Goal: Task Accomplishment & Management: Manage account settings

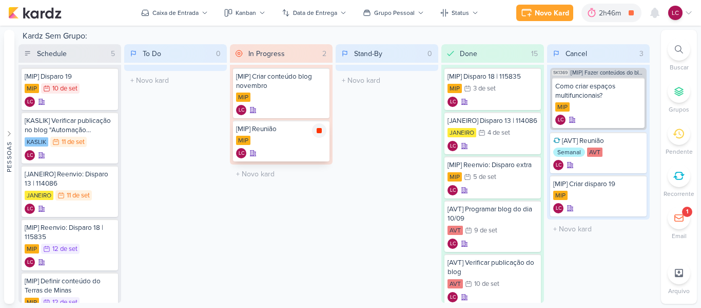
click at [320, 134] on icon at bounding box center [319, 130] width 8 height 8
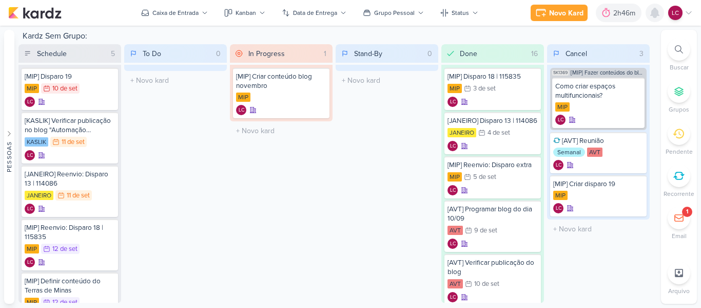
click at [659, 17] on icon at bounding box center [655, 13] width 12 height 12
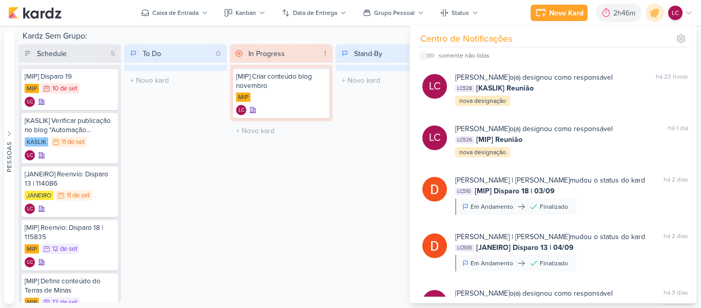
click at [323, 216] on div "In Progress 1 Mover Para Esquerda Mover Para Direita Deletar [MIP] Criar conteú…" at bounding box center [281, 173] width 103 height 258
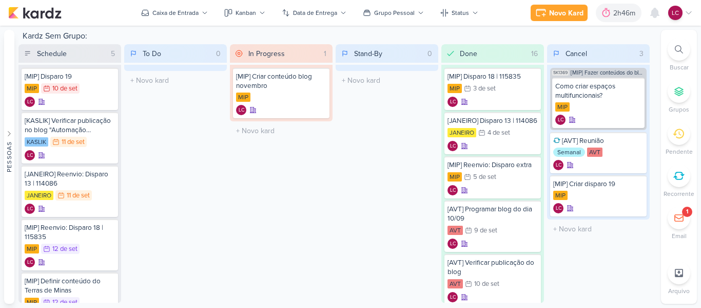
click at [672, 171] on div at bounding box center [679, 175] width 23 height 23
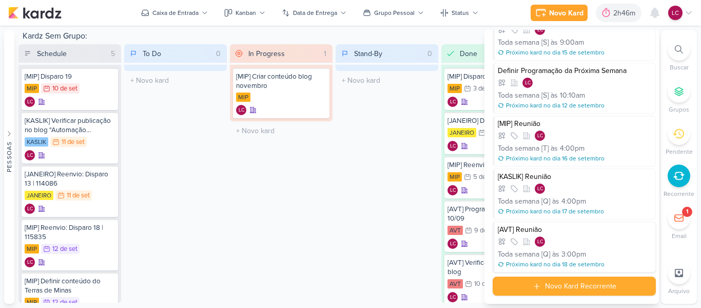
click at [559, 247] on div "[AVT] Reunião LC Toda semana [Q] às 3:00pm Próximo kard no dia 18 de setembro" at bounding box center [574, 246] width 163 height 51
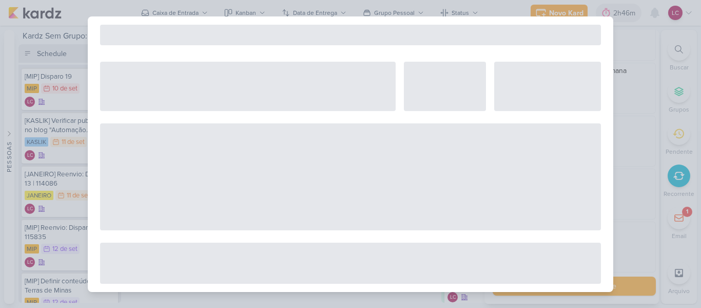
select select "12"
select select "week"
select select "3"
select select "pm"
select select "America/Sao_Paulo"
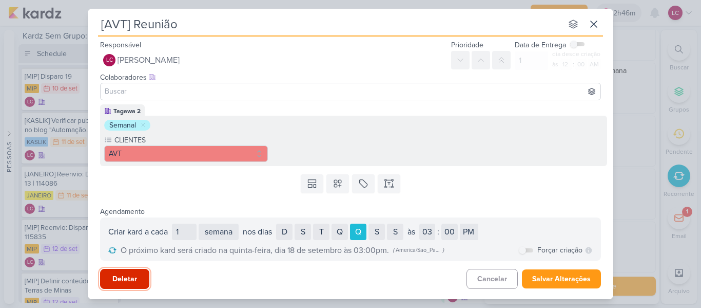
click at [115, 269] on button "Deletar" at bounding box center [124, 279] width 49 height 20
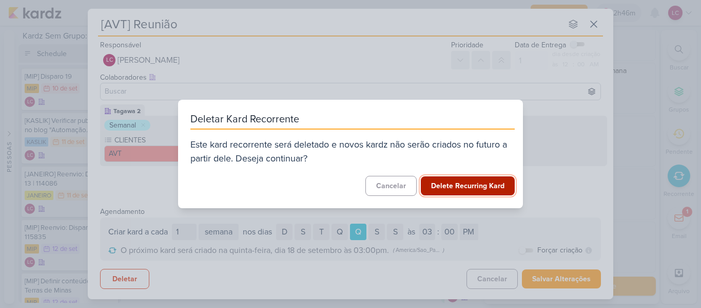
click at [479, 187] on button "Delete Recurring Kard" at bounding box center [468, 185] width 94 height 19
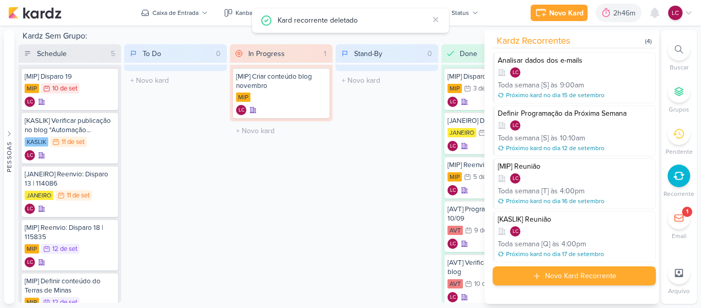
click at [587, 279] on div "Novo Kard Recorrente" at bounding box center [580, 275] width 71 height 11
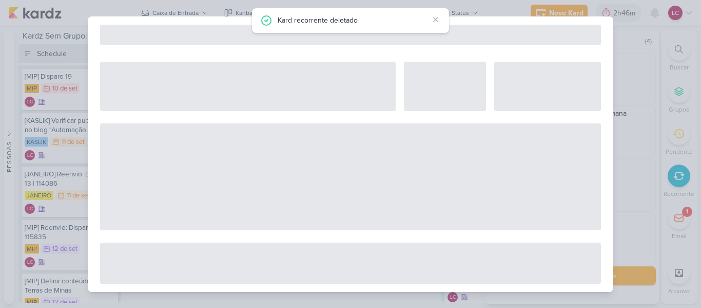
select select "5"
select select "pm"
select select "week"
select select "9"
select select "America/Sao_Paulo"
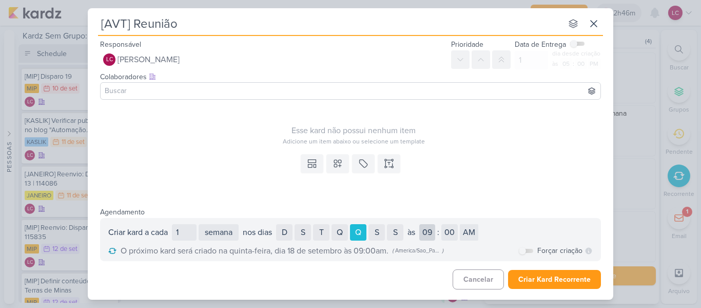
type input "[AVT] Reunião"
click at [435, 228] on select "01 02 03 04 05 06 07 08 09 10 11 12" at bounding box center [428, 232] width 16 height 16
select select "3"
click at [423, 224] on select "01 02 03 04 05 06 07 08 09 10 11 12" at bounding box center [428, 232] width 16 height 16
click at [468, 227] on select "AM PM" at bounding box center [469, 232] width 18 height 16
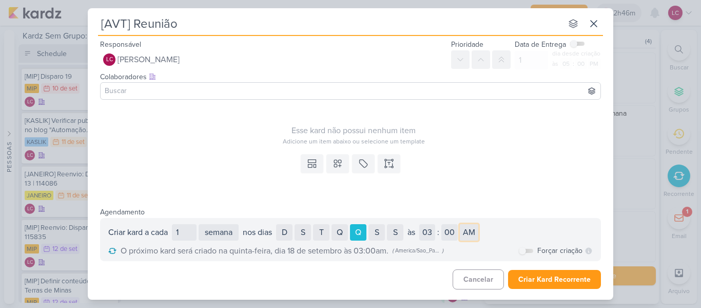
select select "pm"
click at [464, 224] on select "AM PM" at bounding box center [469, 232] width 18 height 16
click at [339, 159] on icon at bounding box center [338, 163] width 10 height 10
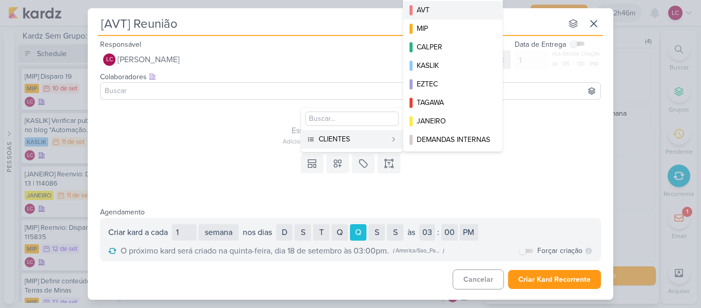
click at [442, 11] on div "AVT" at bounding box center [453, 10] width 73 height 11
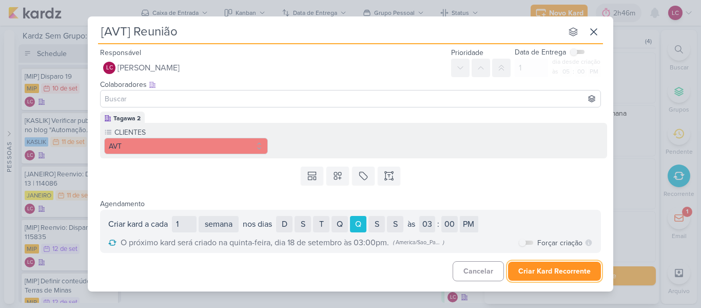
click at [557, 270] on button "Criar Kard Recorrente" at bounding box center [554, 270] width 93 height 19
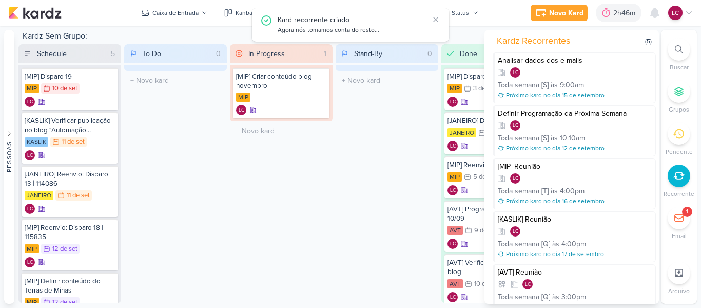
click at [346, 152] on div "Stand-By 0 Mover Para Esquerda Mover Para Direita [GEOGRAPHIC_DATA] O título do…" at bounding box center [387, 173] width 103 height 258
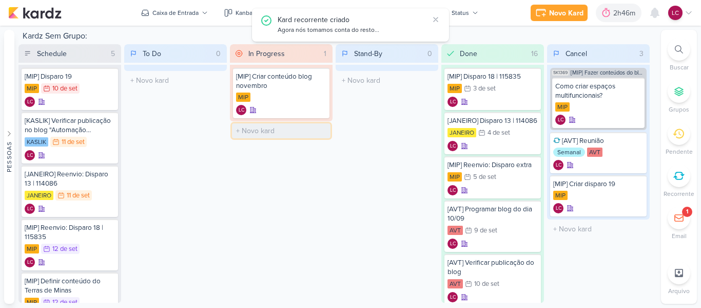
click at [283, 131] on input "text" at bounding box center [281, 130] width 99 height 15
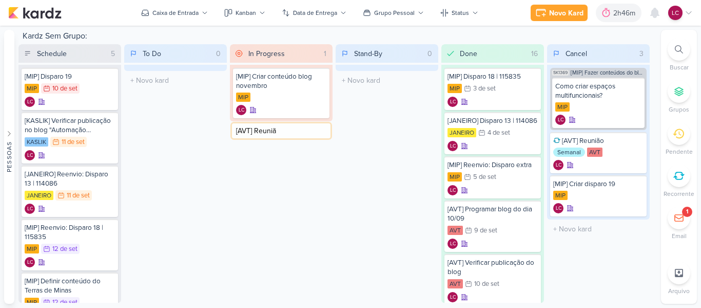
type input "[AVT] Reunião"
click at [266, 136] on div "LC" at bounding box center [281, 141] width 90 height 10
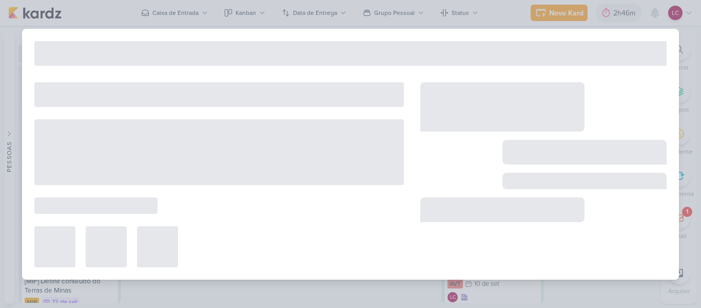
type input "[AVT] Reunião"
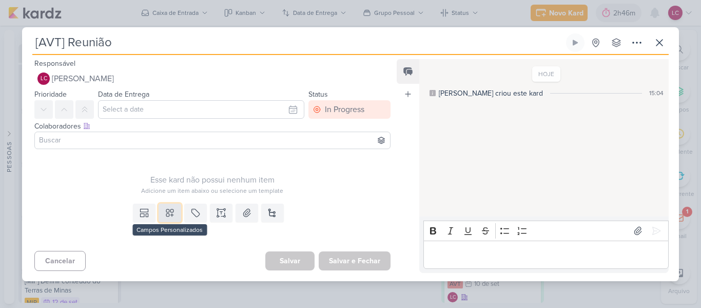
click at [173, 214] on icon at bounding box center [170, 212] width 10 height 10
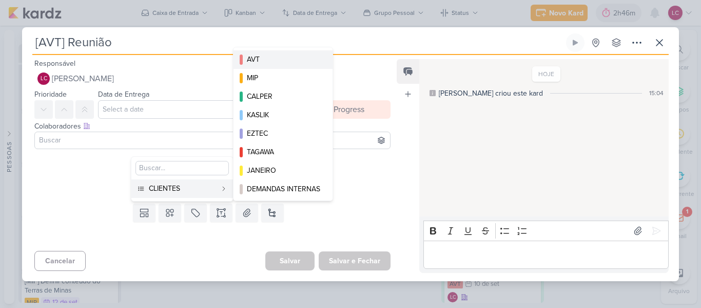
click at [274, 55] on div "AVT" at bounding box center [283, 59] width 73 height 11
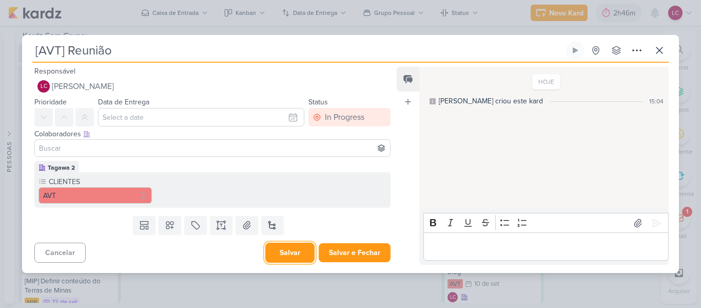
click at [279, 260] on button "Salvar" at bounding box center [289, 252] width 49 height 20
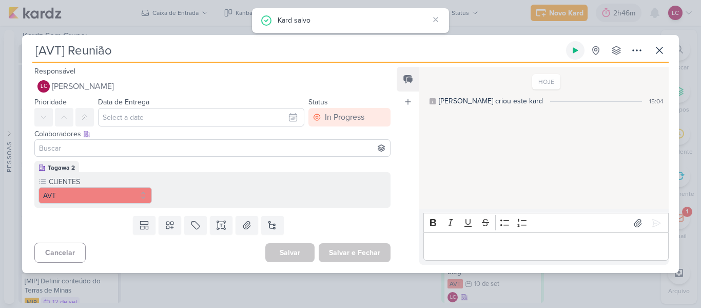
click at [571, 57] on button at bounding box center [575, 50] width 18 height 18
click at [207, 16] on div "[AVT] Reunião Criado por mim" at bounding box center [350, 154] width 701 height 308
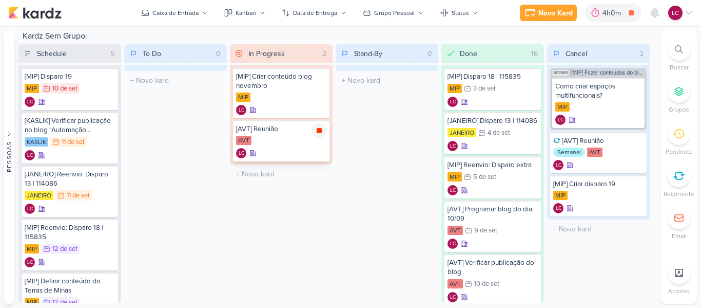
click at [317, 134] on icon at bounding box center [319, 130] width 8 height 8
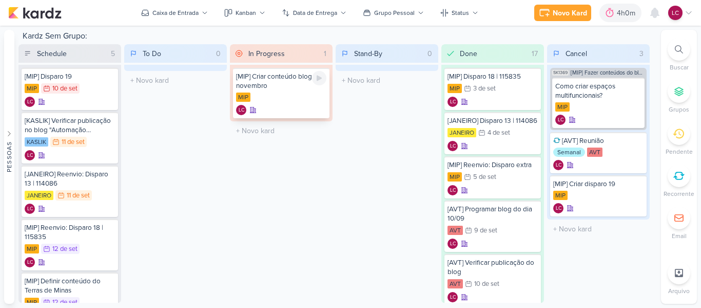
click at [317, 83] on div at bounding box center [319, 78] width 14 height 14
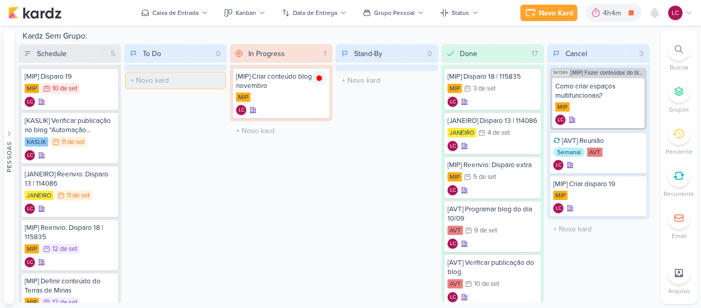
click at [159, 80] on input "text" at bounding box center [175, 80] width 99 height 15
type input "E"
type input "[INTERNO] Enviar cronograma de outubro para Lari e Bel"
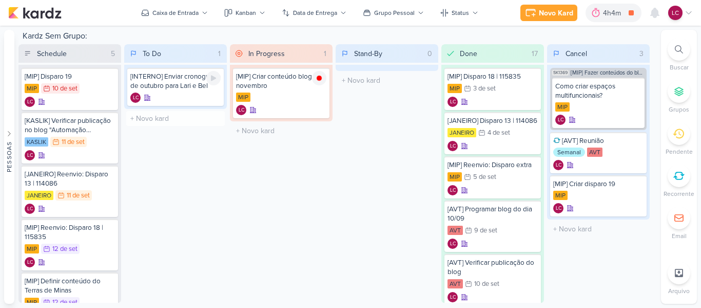
click at [159, 79] on div "[INTERNO] Enviar cronograma de outubro para Lari e Bel" at bounding box center [175, 81] width 90 height 18
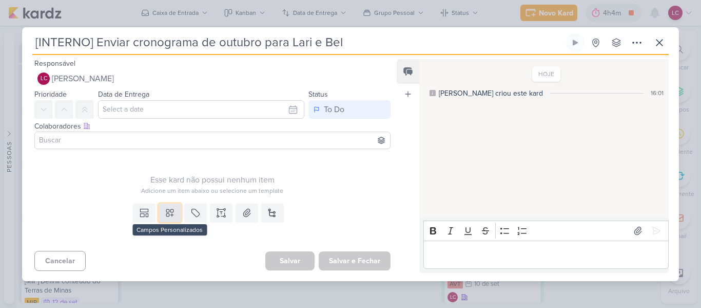
click at [176, 209] on button at bounding box center [170, 212] width 23 height 18
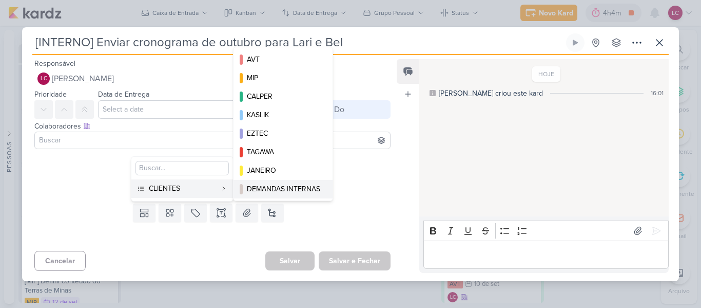
click at [311, 184] on div "DEMANDAS INTERNAS" at bounding box center [283, 188] width 73 height 11
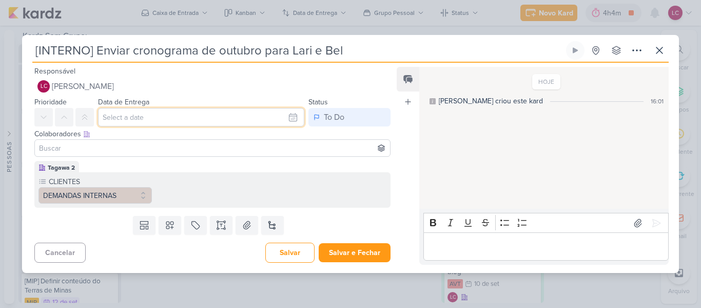
click at [139, 119] on input "text" at bounding box center [201, 117] width 206 height 18
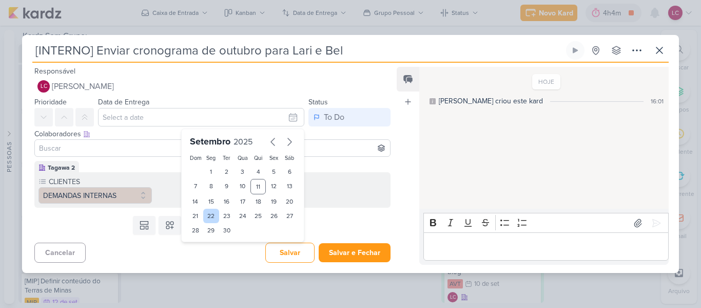
click at [207, 217] on div "22" at bounding box center [211, 215] width 16 height 14
type input "[DATE] 23:59"
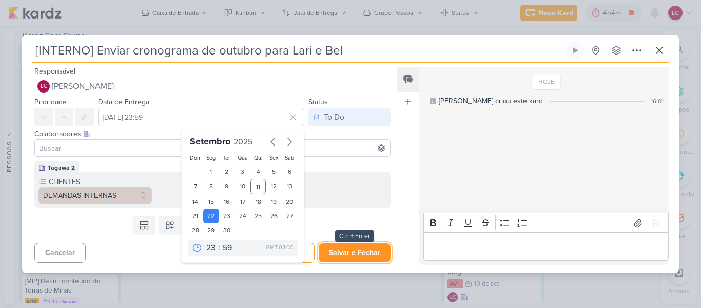
click at [346, 250] on button "Salvar e Fechar" at bounding box center [355, 252] width 72 height 19
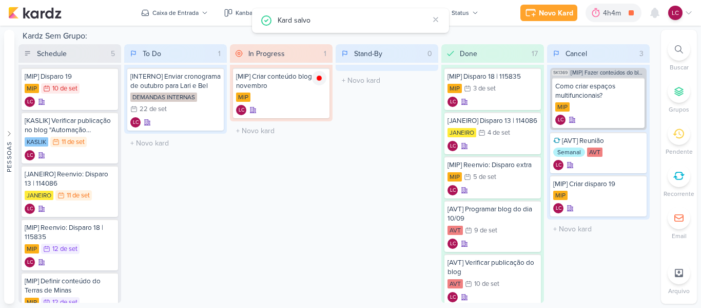
click at [224, 165] on div "To Do 1 Mover Para Esquerda Mover Para Direita [GEOGRAPHIC_DATA] [INTERNO] Envi…" at bounding box center [175, 173] width 103 height 258
click at [178, 143] on input "text" at bounding box center [175, 143] width 99 height 15
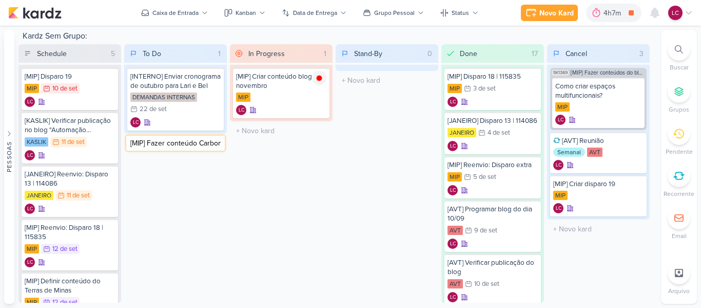
click at [208, 143] on input "[MIP] Fazer conteúdo Carbon" at bounding box center [175, 143] width 99 height 15
type input "[MIP] Fazer conteúdo Carbon do 03/10"
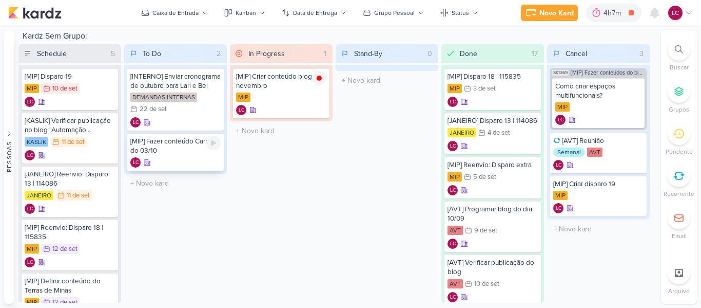
click at [172, 147] on div "[MIP] Fazer conteúdo Carbon do 03/10" at bounding box center [175, 146] width 90 height 18
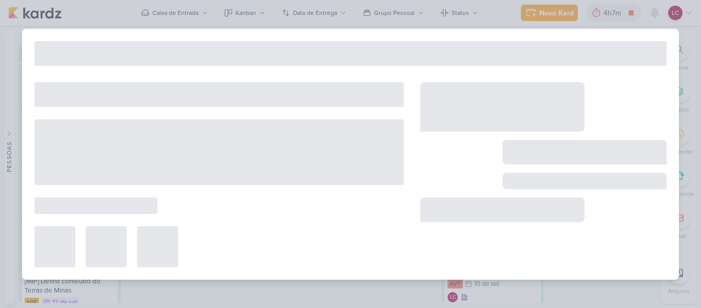
type input "[MIP] Fazer conteúdo Carbon do 03/10"
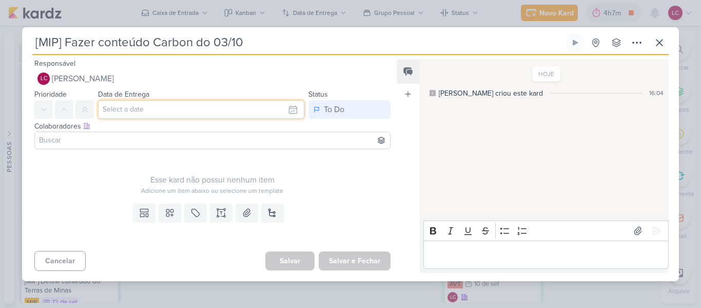
click at [161, 111] on input "text" at bounding box center [201, 109] width 206 height 18
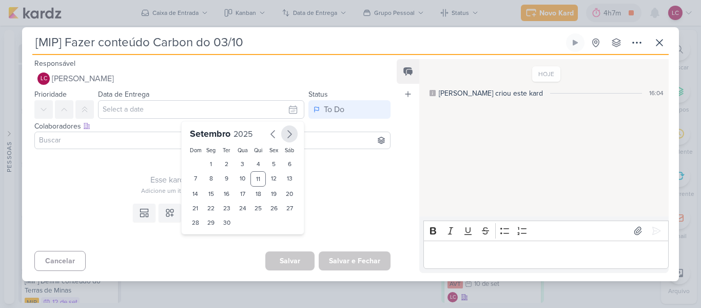
click at [289, 128] on icon "button" at bounding box center [289, 134] width 12 height 12
click at [265, 132] on button "button" at bounding box center [273, 133] width 16 height 17
click at [268, 199] on div "19" at bounding box center [274, 193] width 16 height 14
type input "[DATE] 23:59"
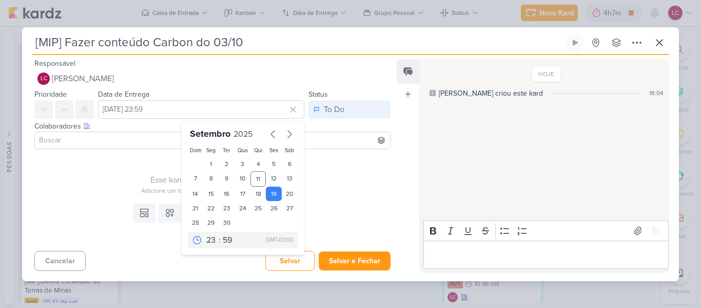
click at [113, 162] on div "Esse kard não possui nenhum item Adicione um item abaixo ou selecione um templa…" at bounding box center [212, 174] width 356 height 42
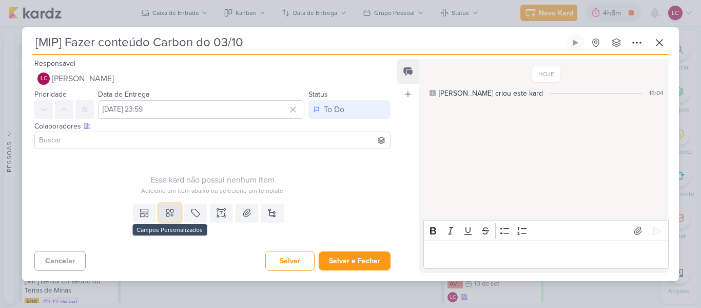
click at [166, 210] on icon at bounding box center [169, 212] width 7 height 7
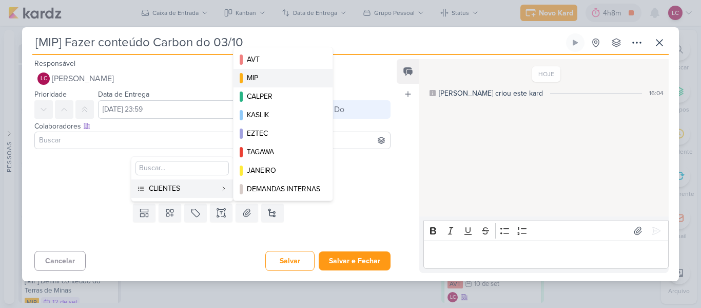
click at [263, 73] on div "MIP" at bounding box center [283, 77] width 73 height 11
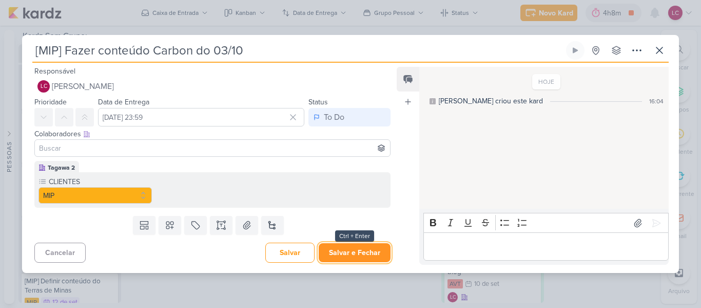
click at [350, 251] on button "Salvar e Fechar" at bounding box center [355, 252] width 72 height 19
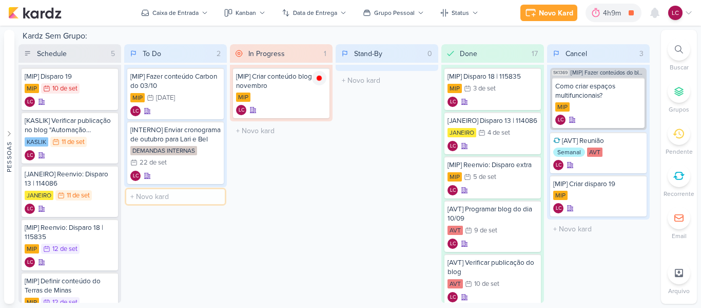
click at [181, 196] on input "text" at bounding box center [175, 196] width 99 height 15
type input "[MIP] Criar conteúdo Terras de Minas"
click at [186, 99] on div "MIP 19/9 [DATE]" at bounding box center [175, 97] width 90 height 11
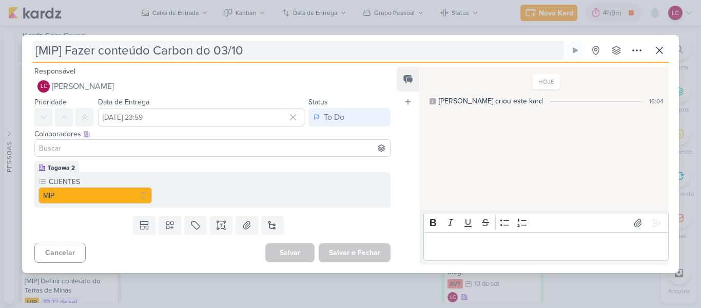
click at [51, 46] on input "[MIP] Fazer conteúdo Carbon do 03/10" at bounding box center [298, 50] width 532 height 18
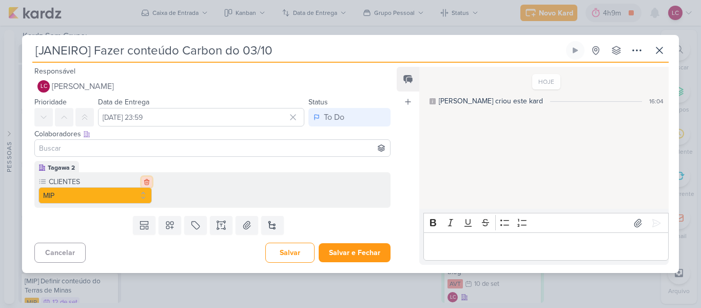
click at [143, 183] on icon at bounding box center [146, 181] width 7 height 7
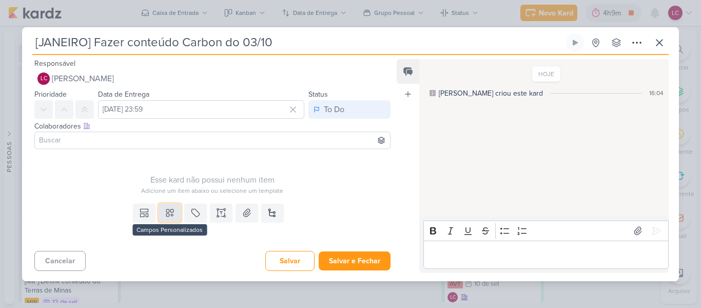
click at [165, 208] on icon at bounding box center [170, 212] width 10 height 10
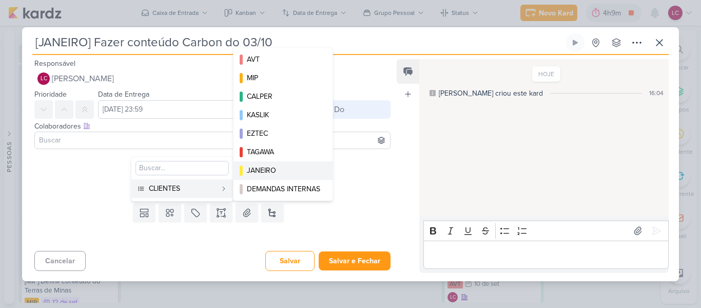
click at [252, 165] on div "JANEIRO" at bounding box center [283, 170] width 73 height 11
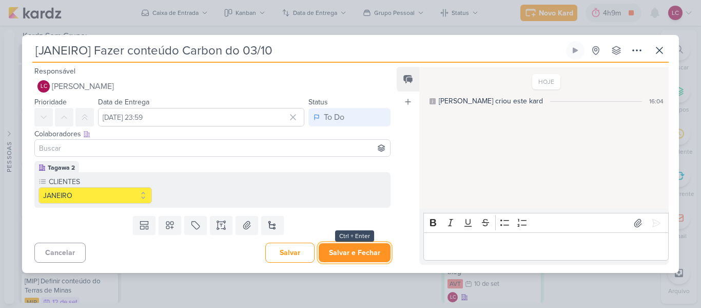
click at [375, 255] on button "Salvar e Fechar" at bounding box center [355, 252] width 72 height 19
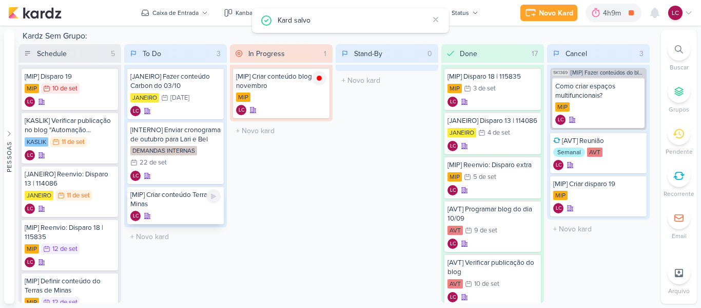
click at [173, 204] on div "[MIP] Criar conteúdo Terras de Minas" at bounding box center [175, 199] width 90 height 18
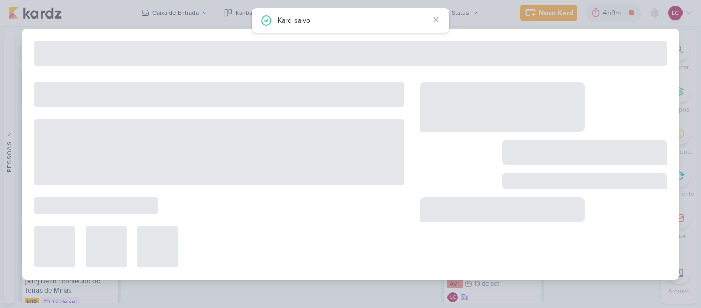
type input "[MIP] Criar conteúdo Terras de Minas"
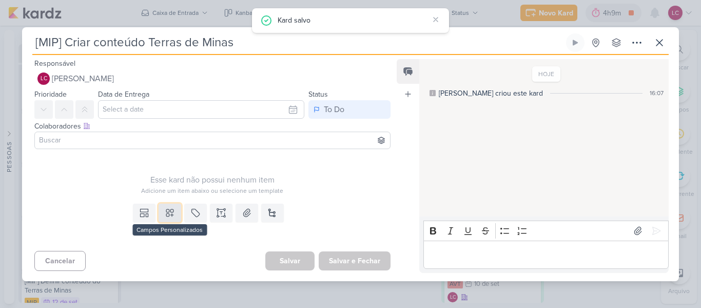
click at [178, 208] on button at bounding box center [170, 212] width 23 height 18
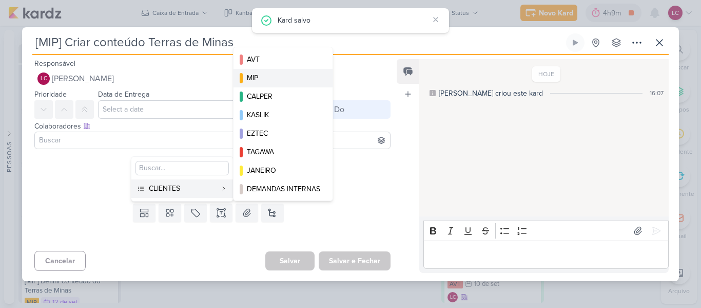
click at [273, 73] on div "MIP" at bounding box center [283, 77] width 73 height 11
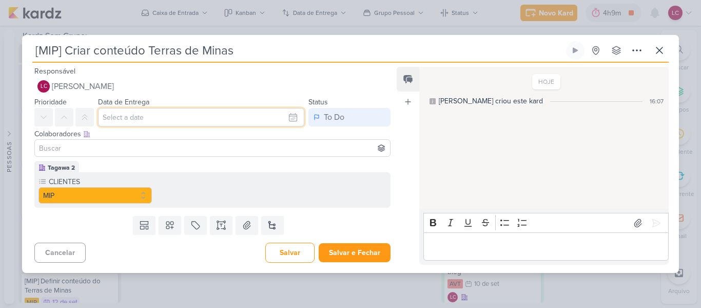
click at [170, 117] on input "text" at bounding box center [201, 117] width 206 height 18
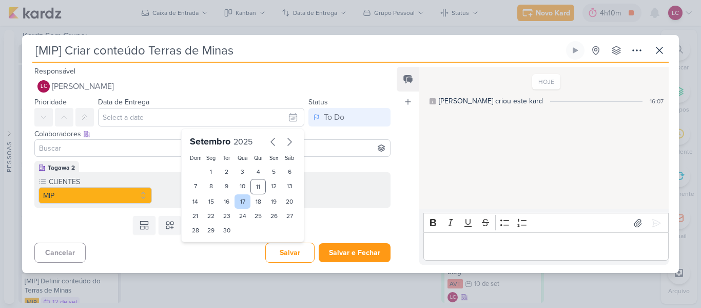
click at [238, 199] on div "17" at bounding box center [243, 201] width 16 height 14
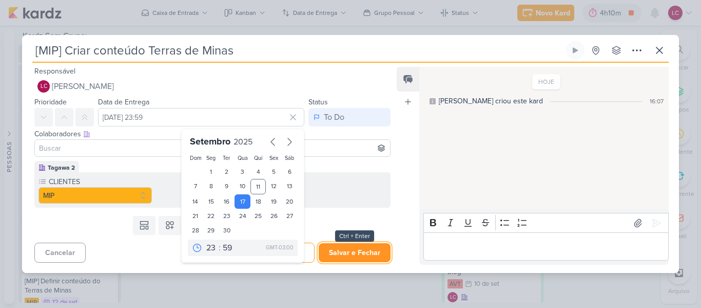
click at [353, 253] on button "Salvar e Fechar" at bounding box center [355, 252] width 72 height 19
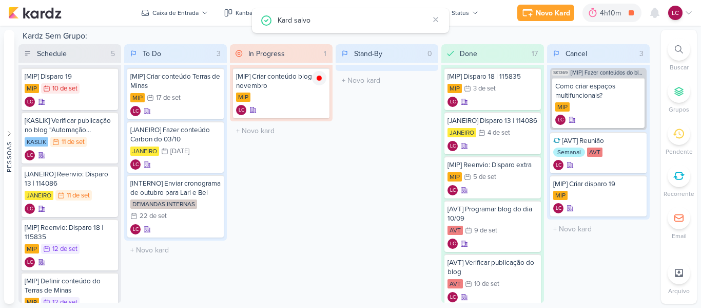
click at [340, 224] on div "Stand-By 0 Mover Para Esquerda Mover Para Direita [GEOGRAPHIC_DATA] O título do…" at bounding box center [387, 173] width 103 height 258
click at [179, 102] on div "17/9 [DATE]" at bounding box center [164, 97] width 34 height 10
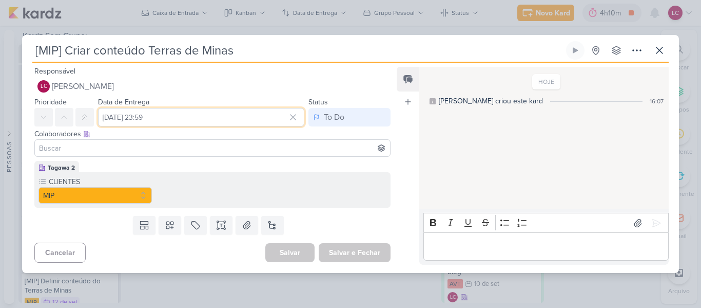
click at [215, 124] on input "[DATE] 23:59" at bounding box center [201, 117] width 206 height 18
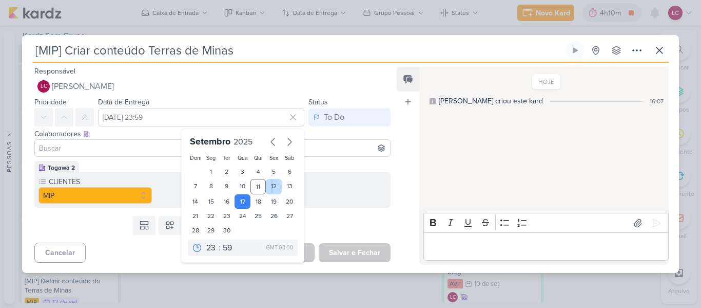
click at [268, 189] on div "12" at bounding box center [274, 186] width 16 height 15
type input "[DATE] 23:59"
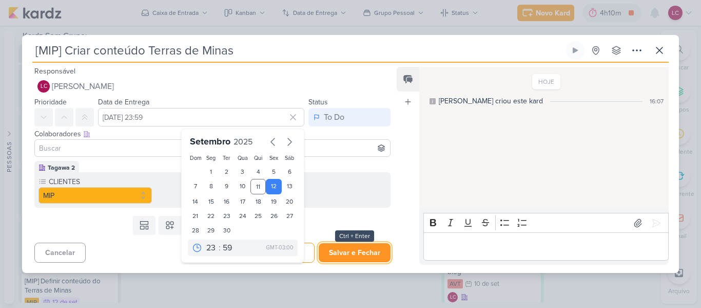
click at [338, 255] on button "Salvar e Fechar" at bounding box center [355, 252] width 72 height 19
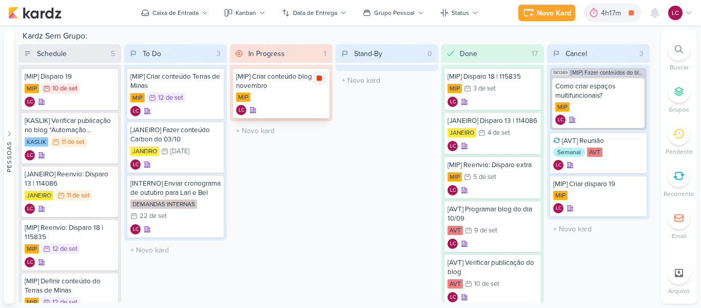
click at [318, 80] on icon at bounding box center [319, 77] width 5 height 5
